Goal: Information Seeking & Learning: Learn about a topic

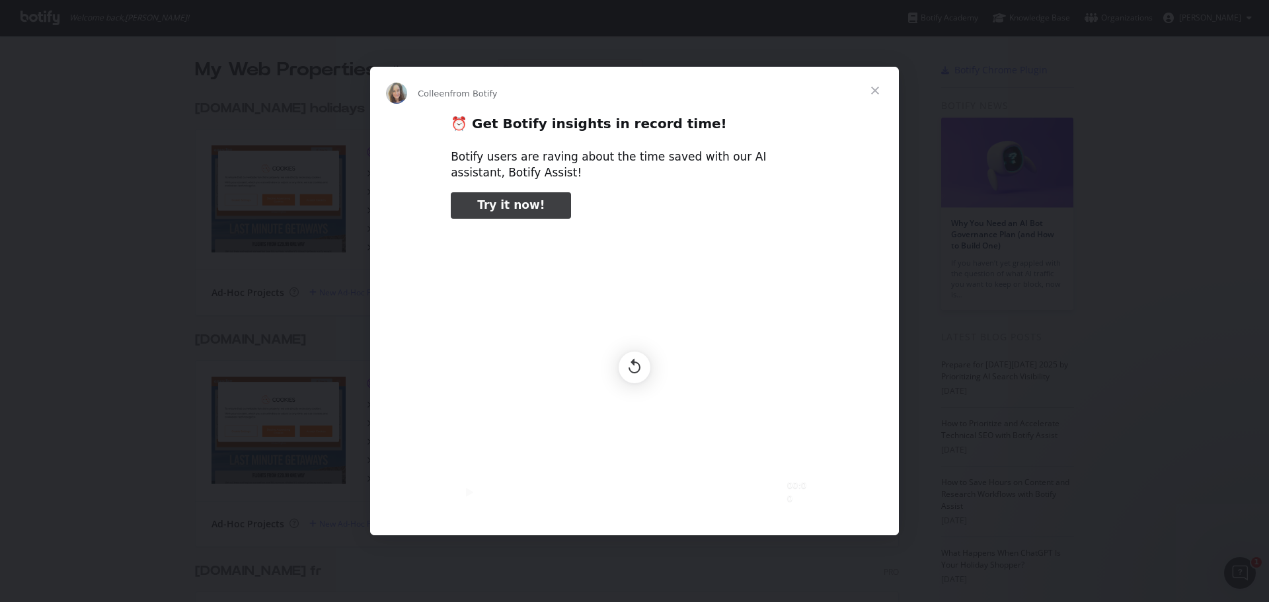
scroll to position [592, 1249]
click at [866, 91] on span "Close" at bounding box center [875, 91] width 48 height 48
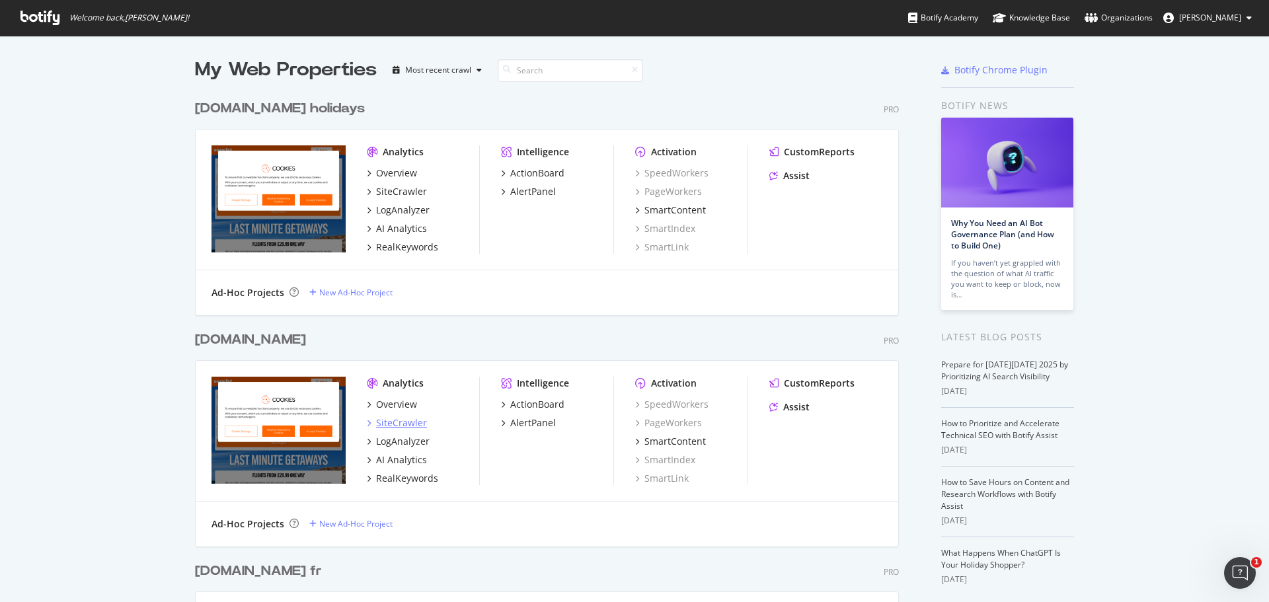
click at [393, 424] on div "SiteCrawler" at bounding box center [401, 422] width 51 height 13
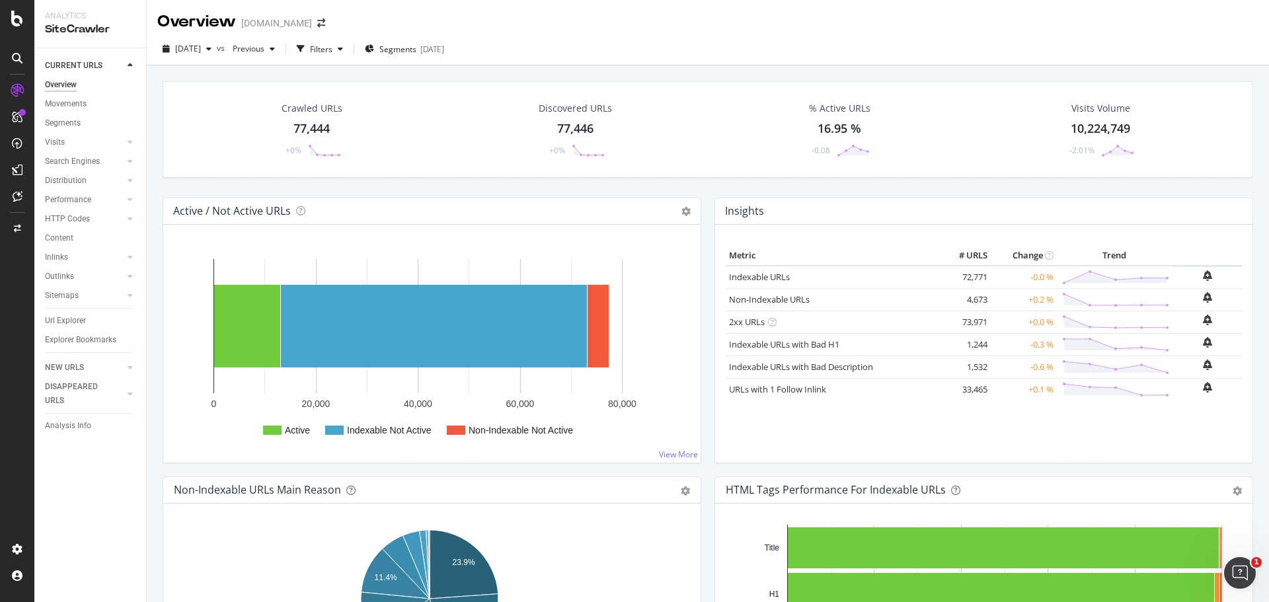
click at [308, 122] on div "77,444" at bounding box center [311, 128] width 36 height 17
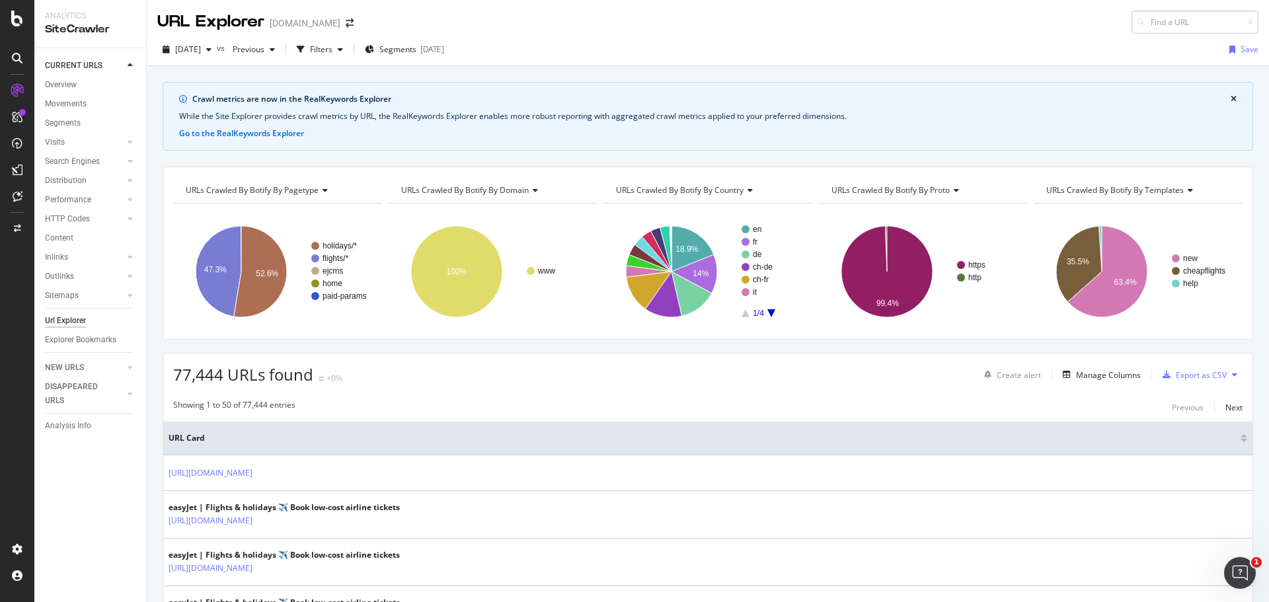
click at [1177, 23] on input at bounding box center [1194, 22] width 127 height 23
type input "[URL][DOMAIN_NAME]"
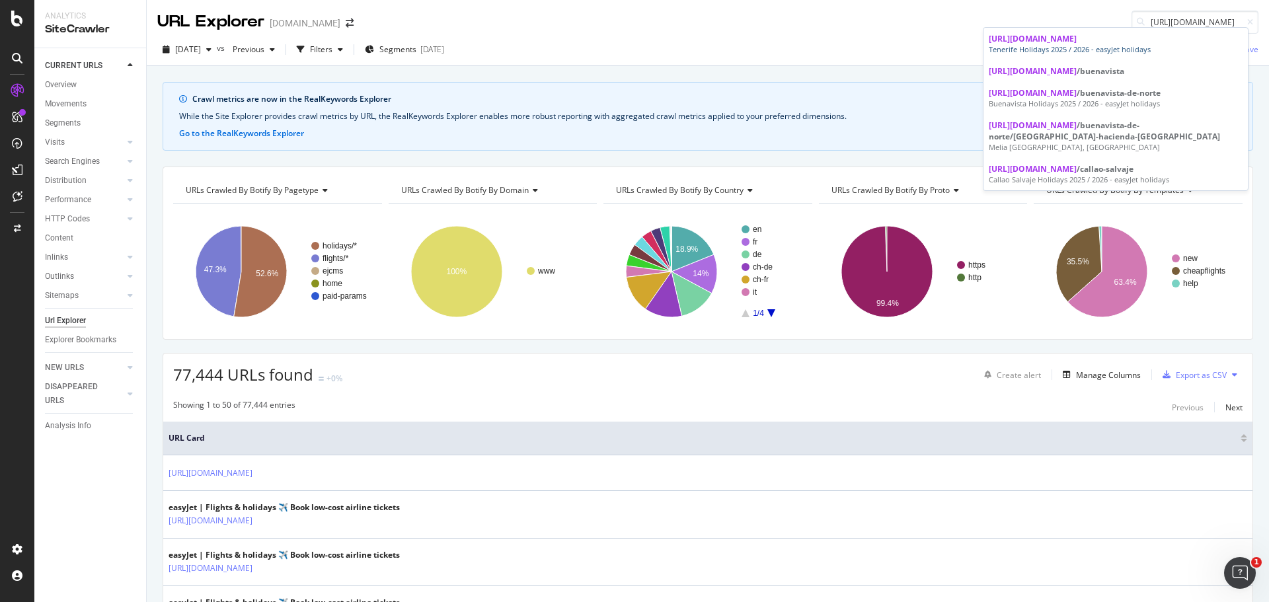
drag, startPoint x: 1174, startPoint y: 41, endPoint x: 1164, endPoint y: 50, distance: 13.1
click at [1076, 42] on span "[URL][DOMAIN_NAME]" at bounding box center [1032, 38] width 88 height 11
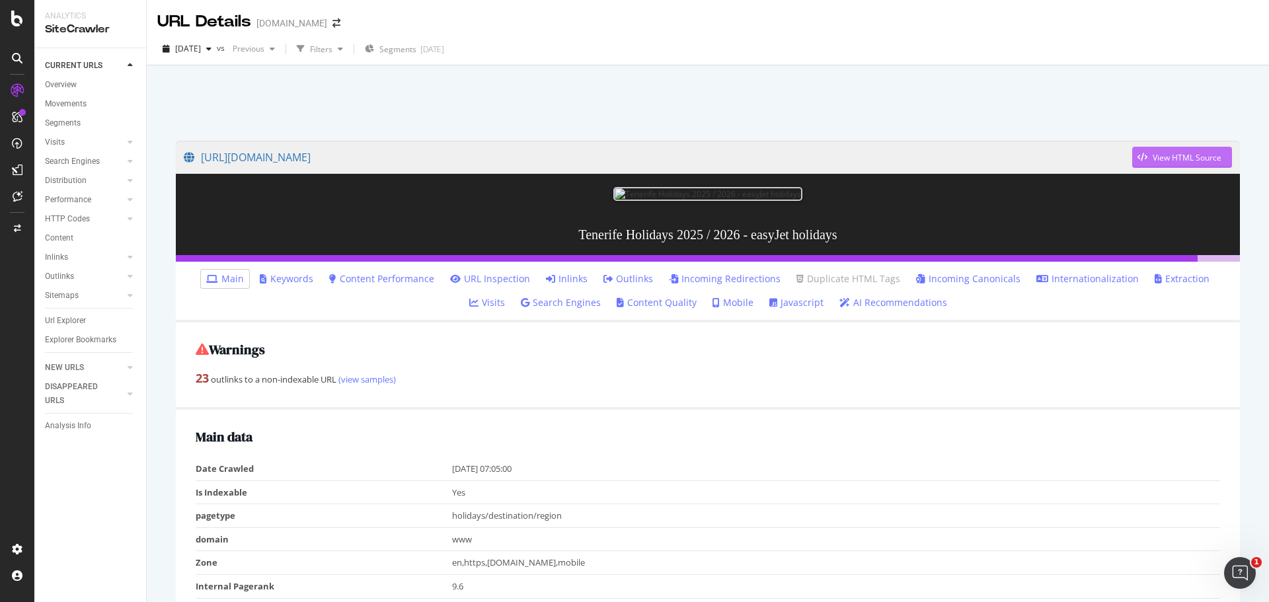
click at [1173, 153] on div "View HTML Source" at bounding box center [1186, 157] width 69 height 11
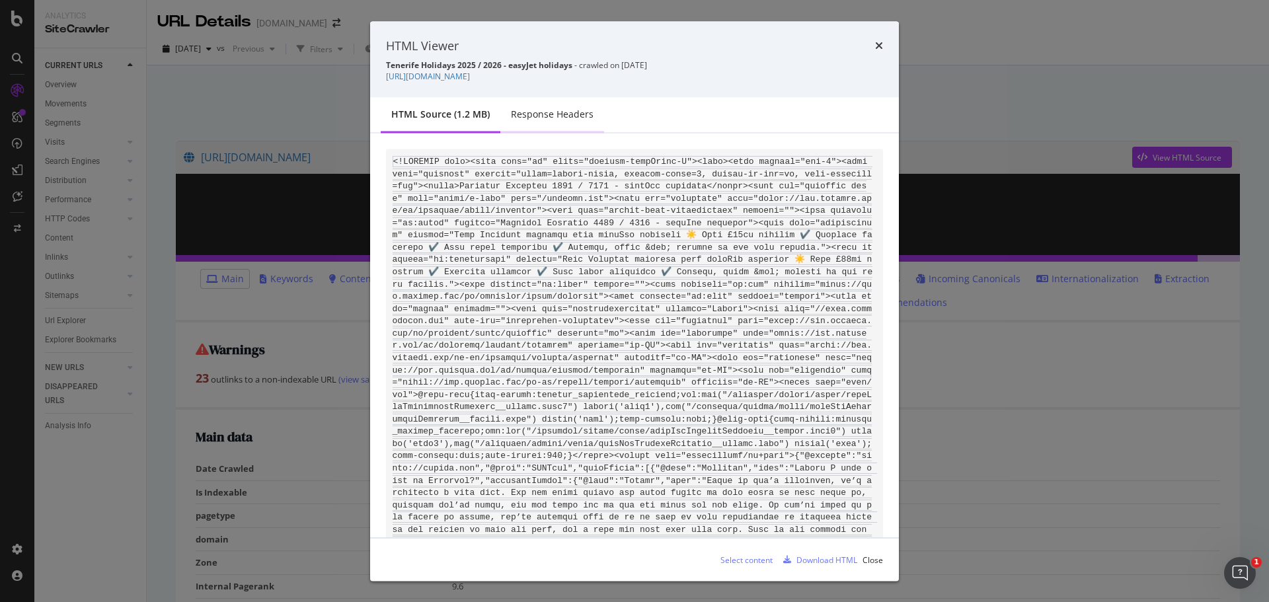
click at [564, 115] on div "Response Headers" at bounding box center [552, 114] width 83 height 13
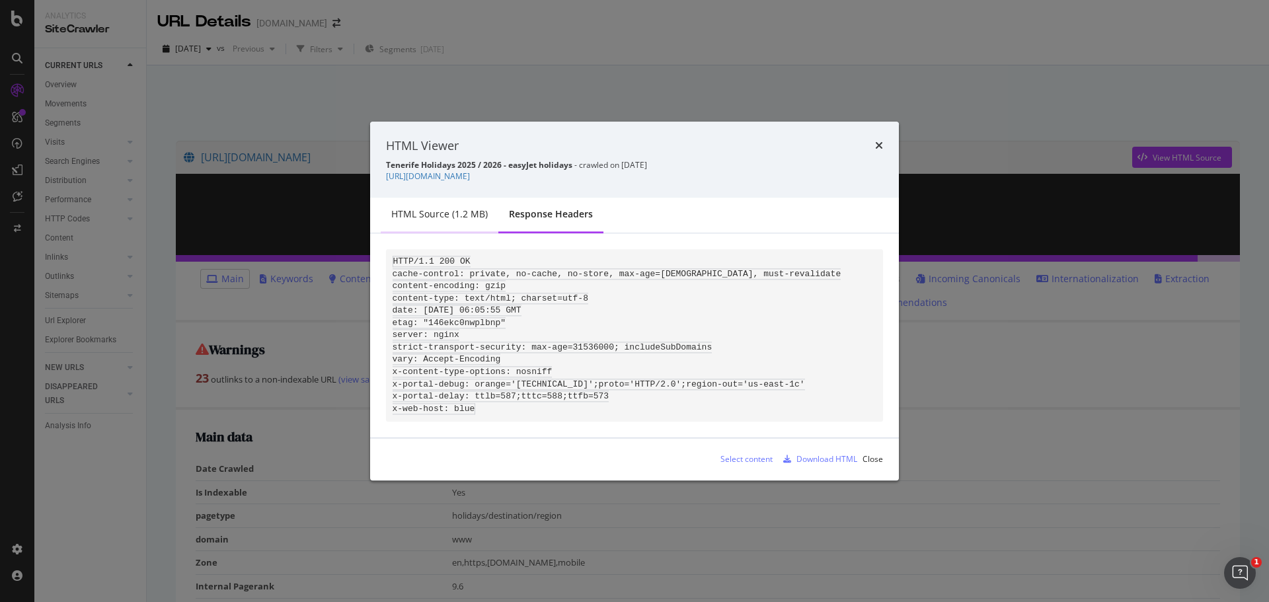
click at [459, 211] on div "HTML source (1.2 MB)" at bounding box center [439, 214] width 96 height 13
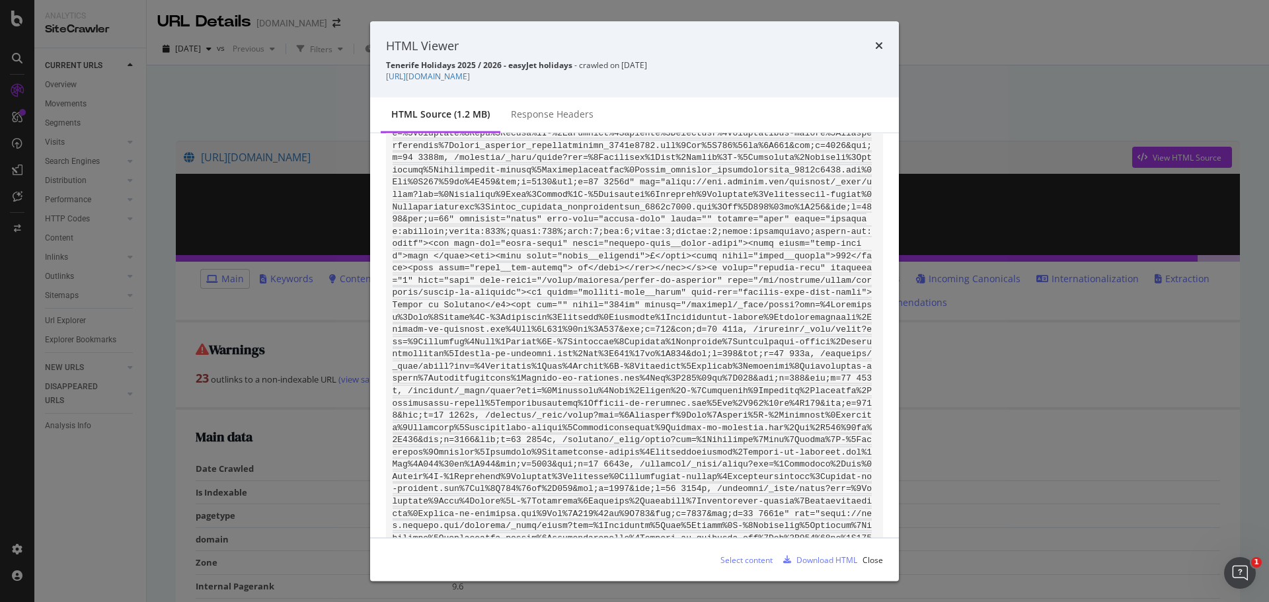
drag, startPoint x: 637, startPoint y: 340, endPoint x: 842, endPoint y: 353, distance: 205.3
drag, startPoint x: 446, startPoint y: 367, endPoint x: 702, endPoint y: 367, distance: 255.7
click at [1033, 24] on div "HTML Viewer Tenerife Holidays 2025 / 2026 - easyJet holidays - crawled on 2025-…" at bounding box center [634, 301] width 1269 height 602
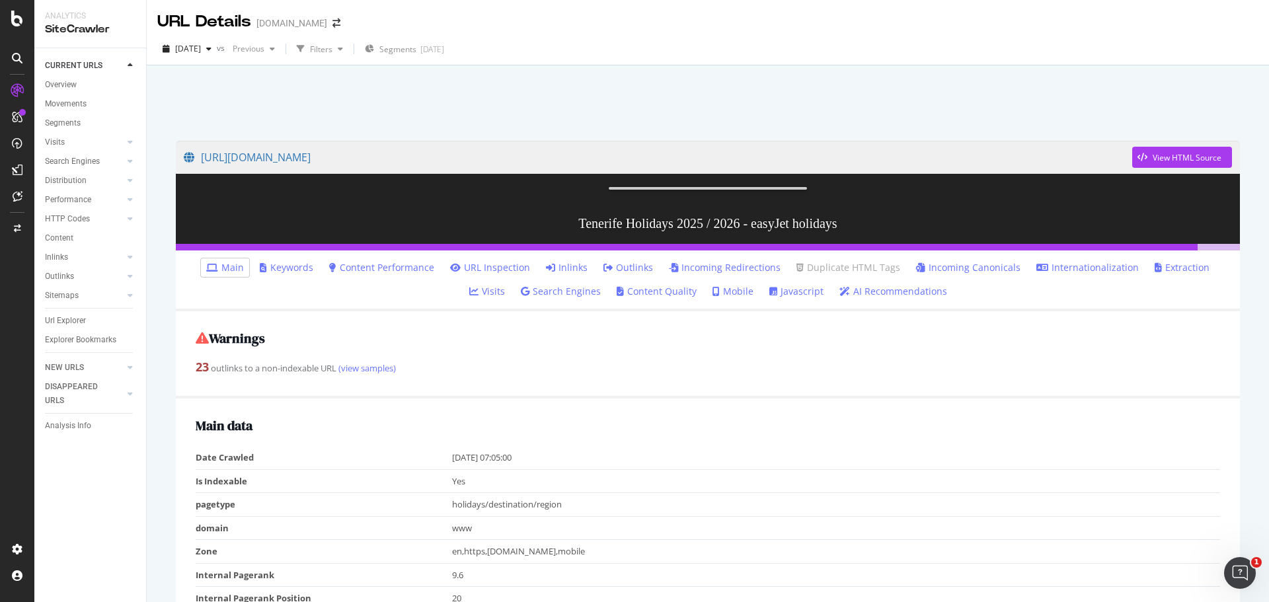
click at [753, 104] on div at bounding box center [708, 99] width 1090 height 56
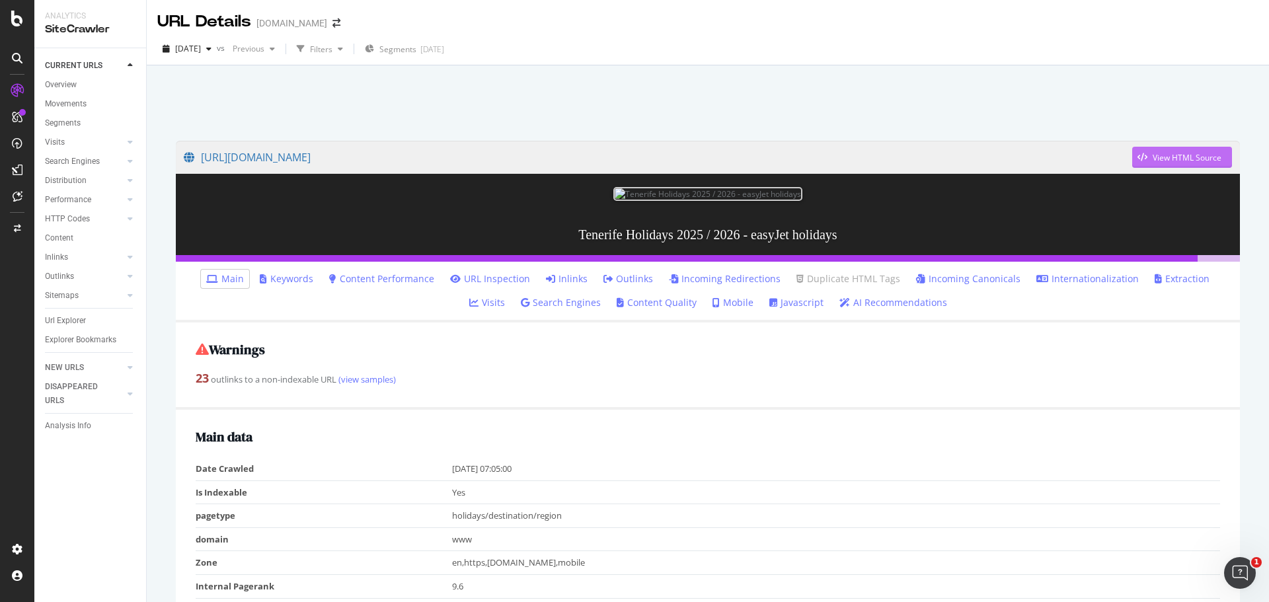
click at [1154, 153] on div "View HTML Source" at bounding box center [1186, 157] width 69 height 11
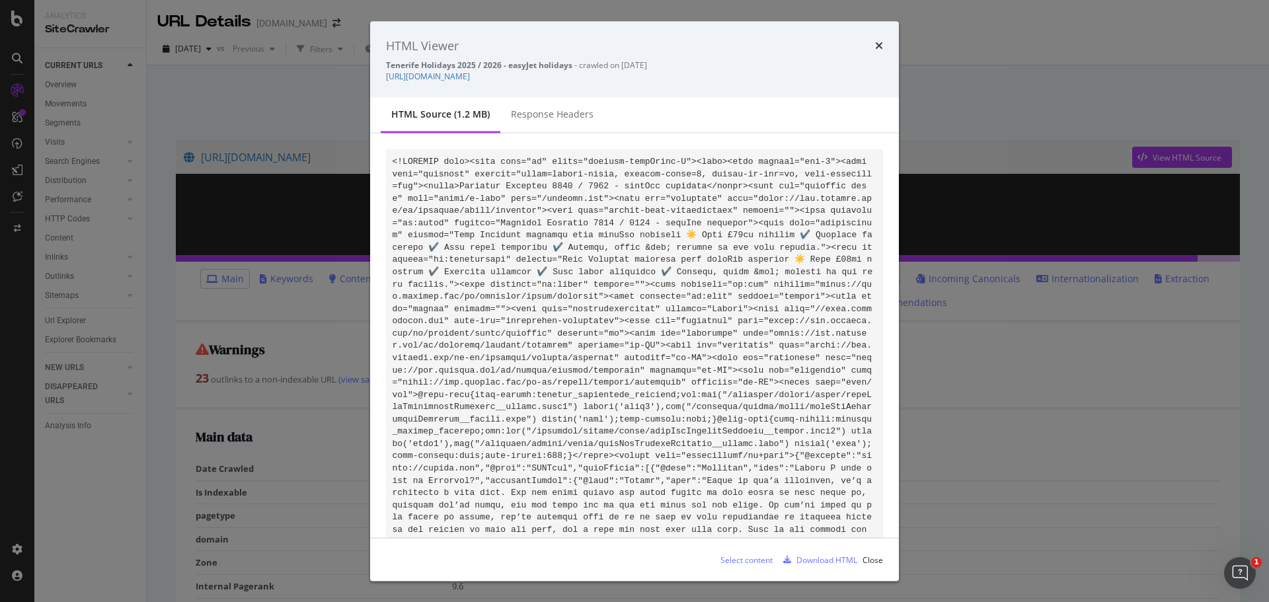
click at [877, 49] on icon "times" at bounding box center [879, 45] width 8 height 11
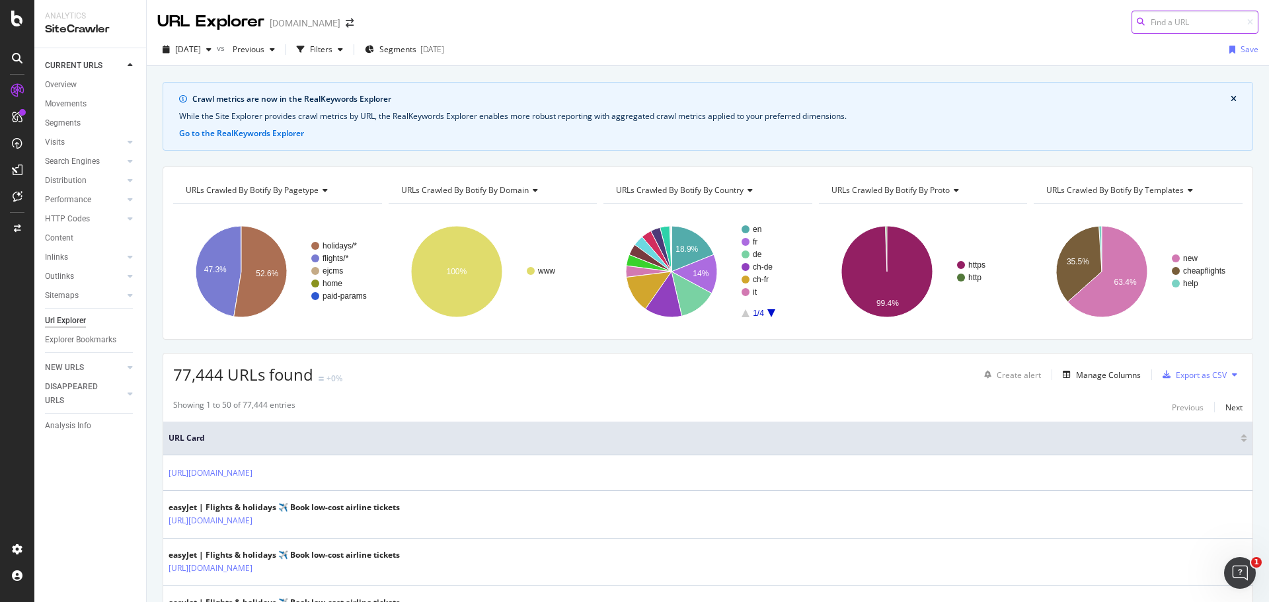
click at [1190, 22] on input at bounding box center [1194, 22] width 127 height 23
paste input "https://www.easyjet.com/en/holidays/spain/fuerteventura"
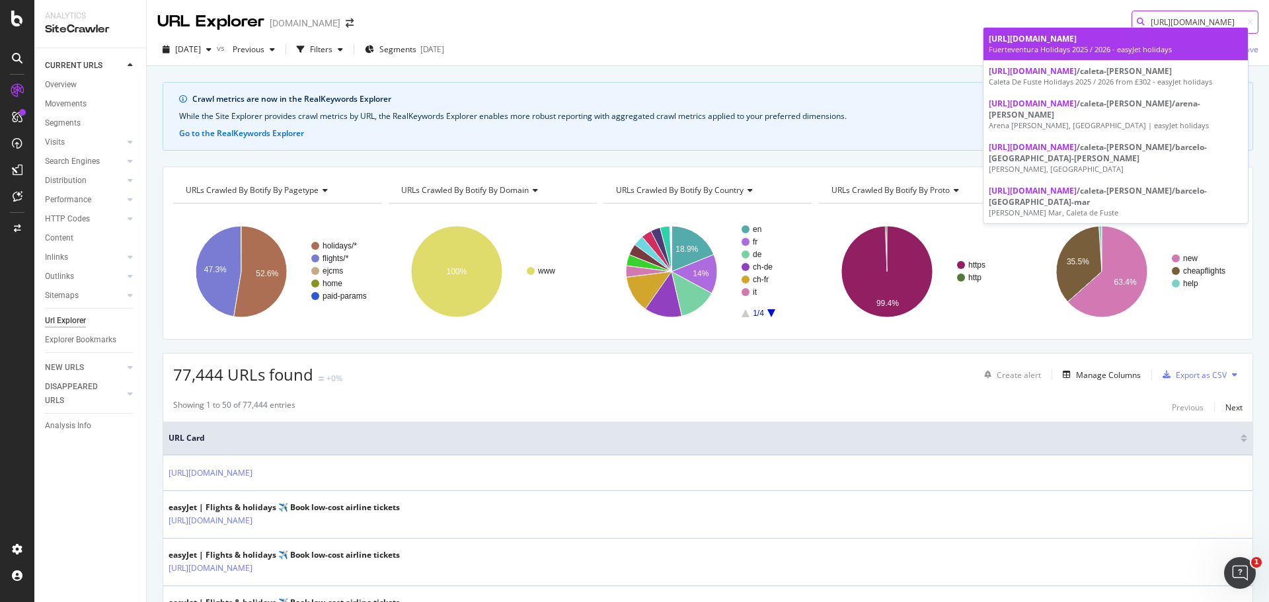
type input "https://www.easyjet.com/en/holidays/spain/fuerteventura"
click at [1076, 42] on span "https://www.easyjet.com/en/holidays/spain/fuerteventura" at bounding box center [1032, 38] width 88 height 11
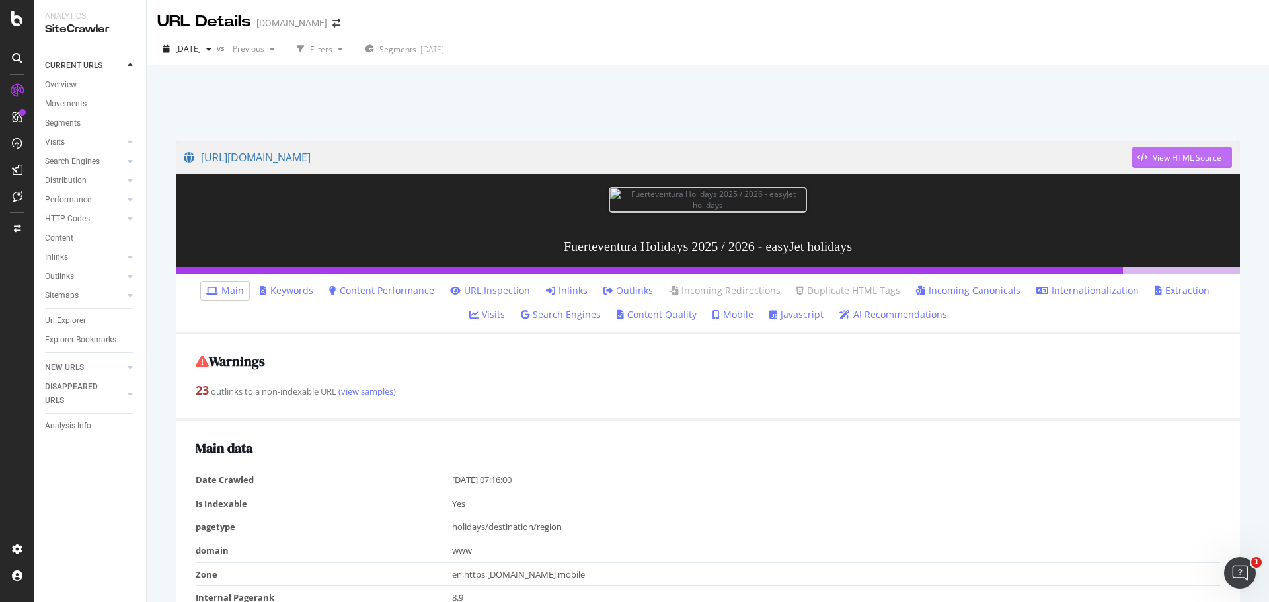
click at [1152, 155] on div "View HTML Source" at bounding box center [1186, 157] width 69 height 11
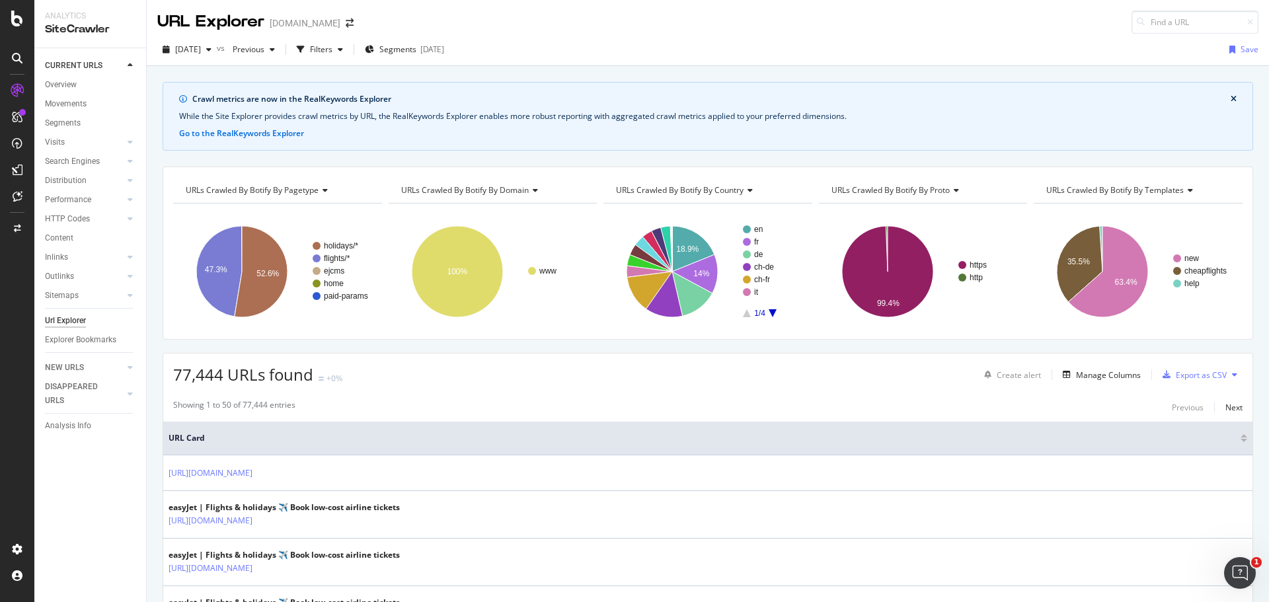
click at [1152, 28] on input at bounding box center [1194, 22] width 127 height 23
paste input "[URL][DOMAIN_NAME]"
type input "[URL][DOMAIN_NAME]"
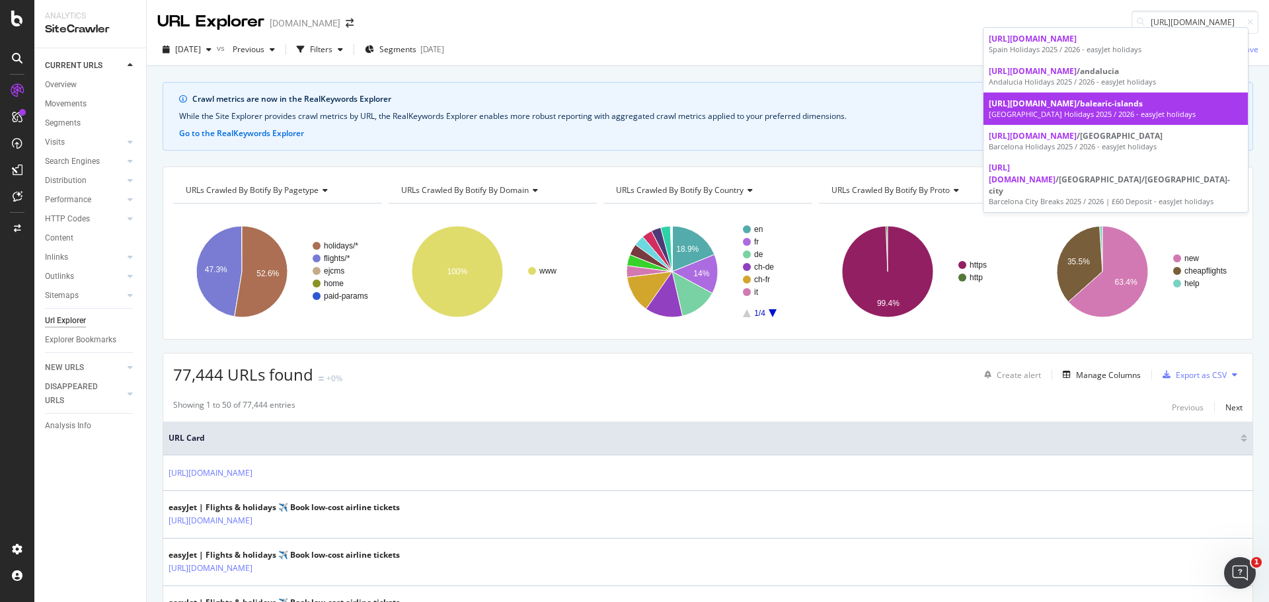
click at [1210, 110] on div "[GEOGRAPHIC_DATA] Holidays 2025 / 2026 - easyJet holidays" at bounding box center [1115, 114] width 254 height 11
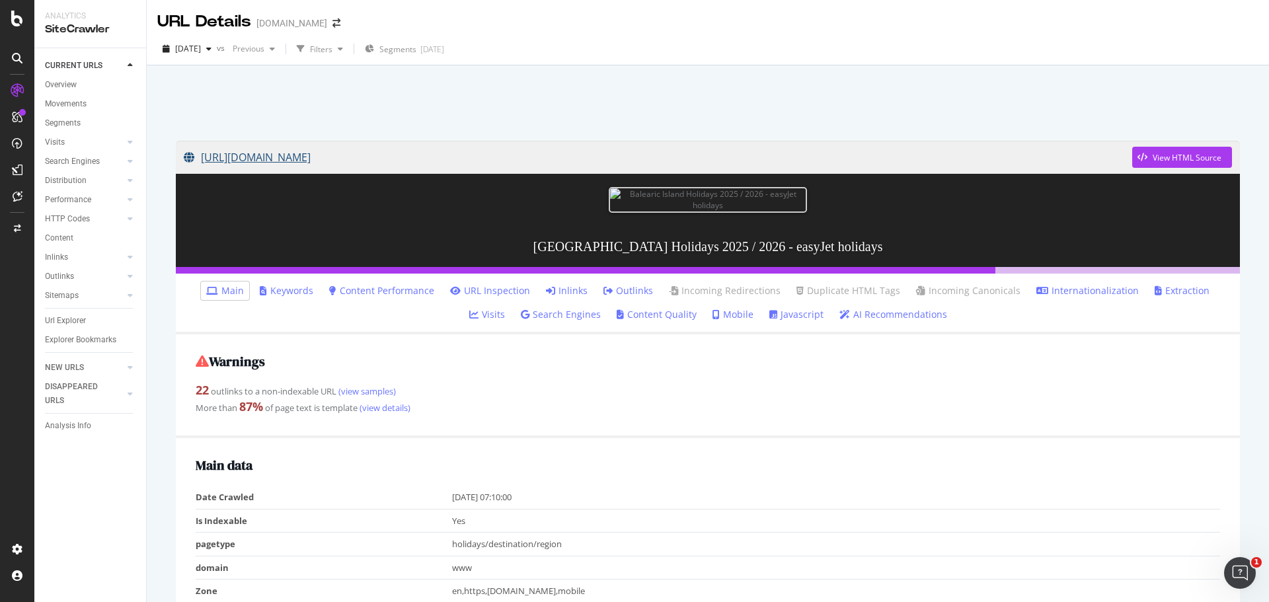
click at [507, 144] on link "[URL][DOMAIN_NAME]" at bounding box center [658, 157] width 948 height 33
click at [1152, 153] on div "View HTML Source" at bounding box center [1186, 157] width 69 height 11
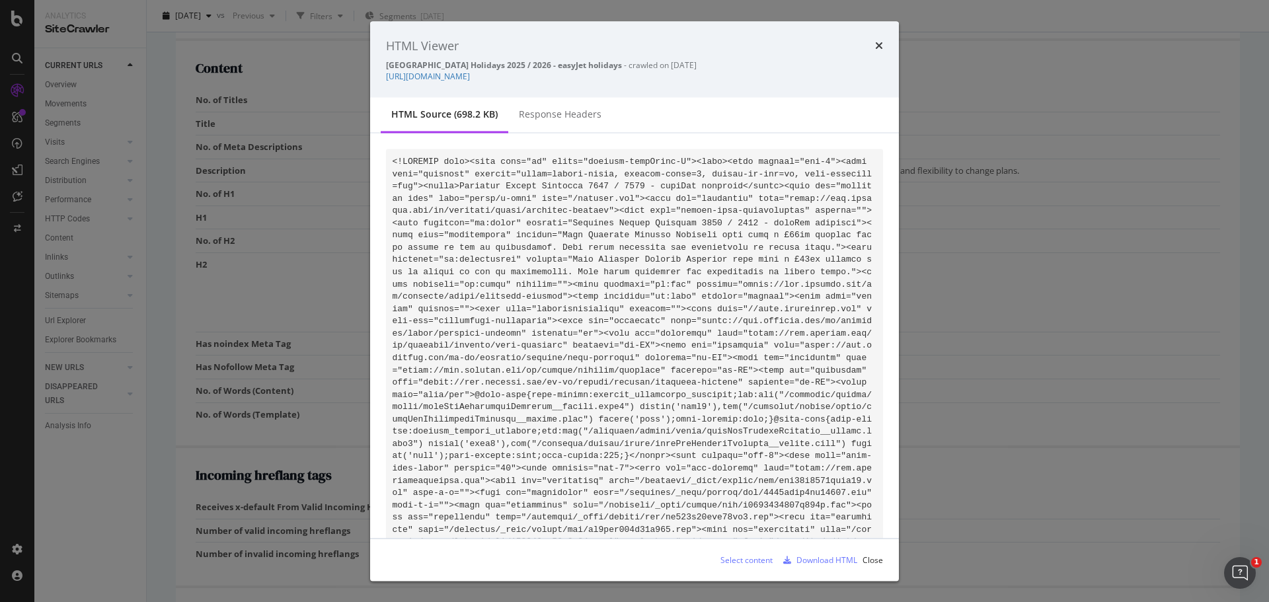
scroll to position [28457, 0]
